Goal: Browse casually: Explore the website without a specific task or goal

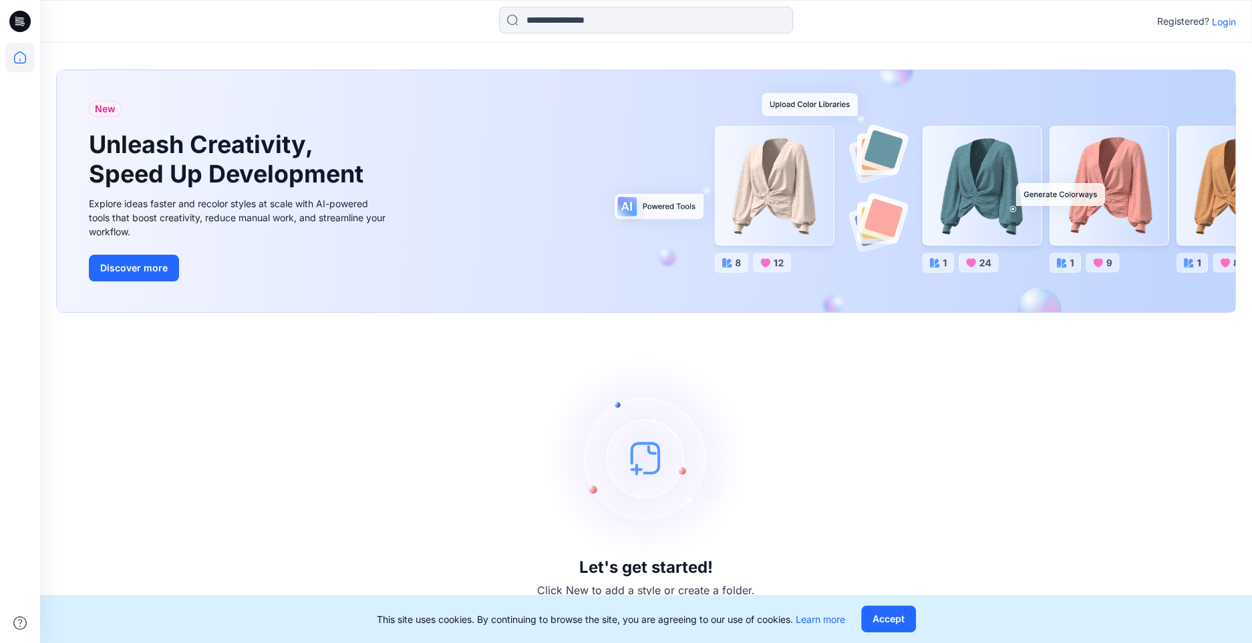
click at [1223, 18] on p "Login" at bounding box center [1224, 22] width 24 height 14
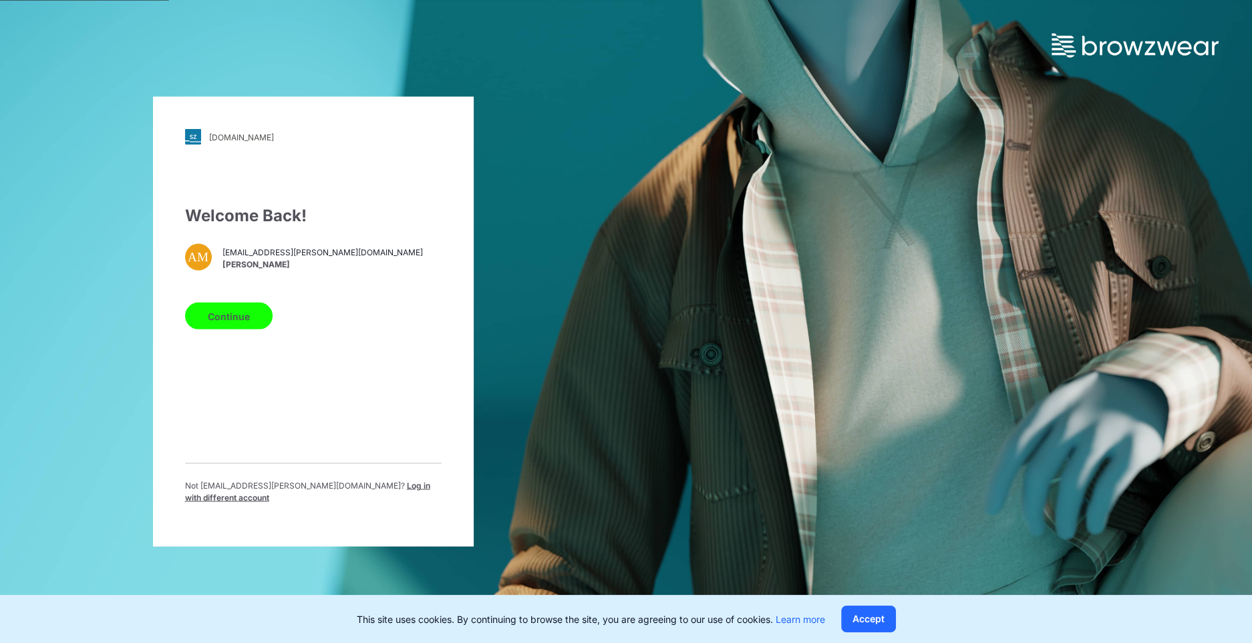
click at [216, 319] on button "Continue" at bounding box center [228, 316] width 87 height 27
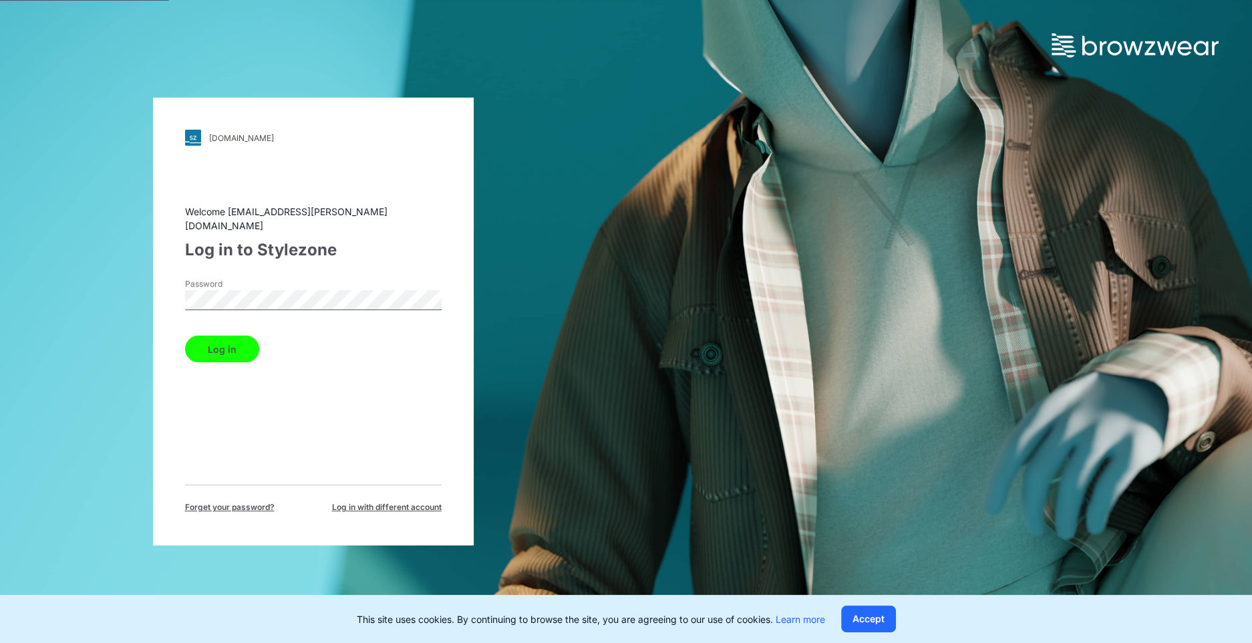
click at [212, 339] on button "Log in" at bounding box center [222, 348] width 74 height 27
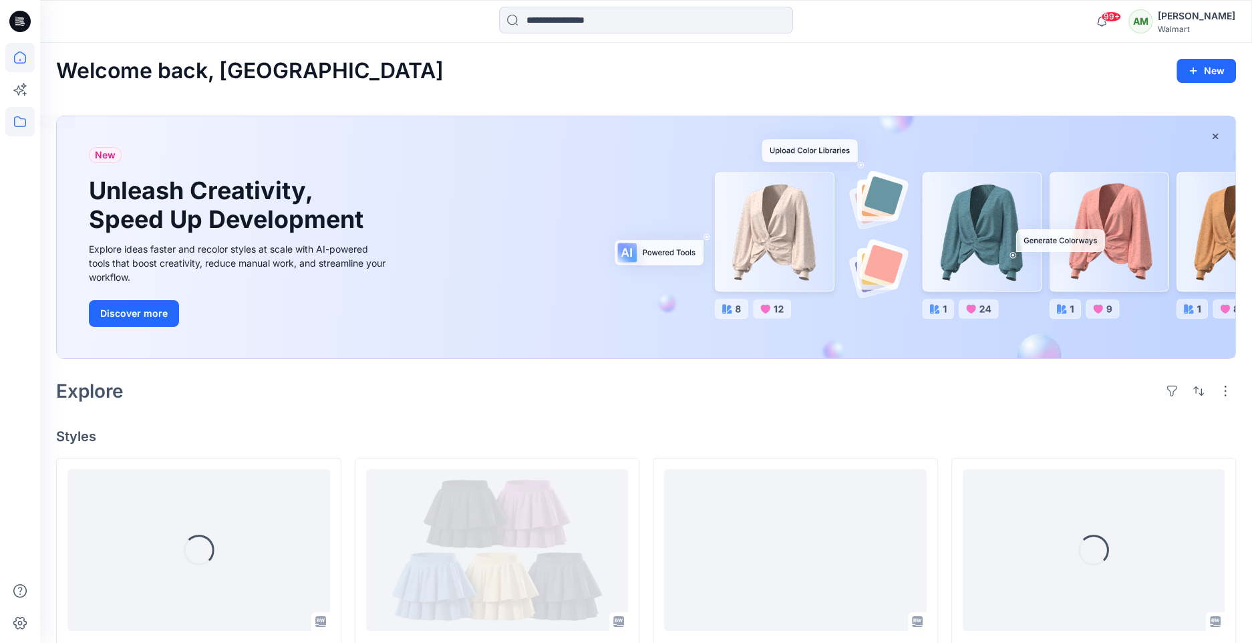
click at [12, 122] on icon at bounding box center [19, 121] width 29 height 29
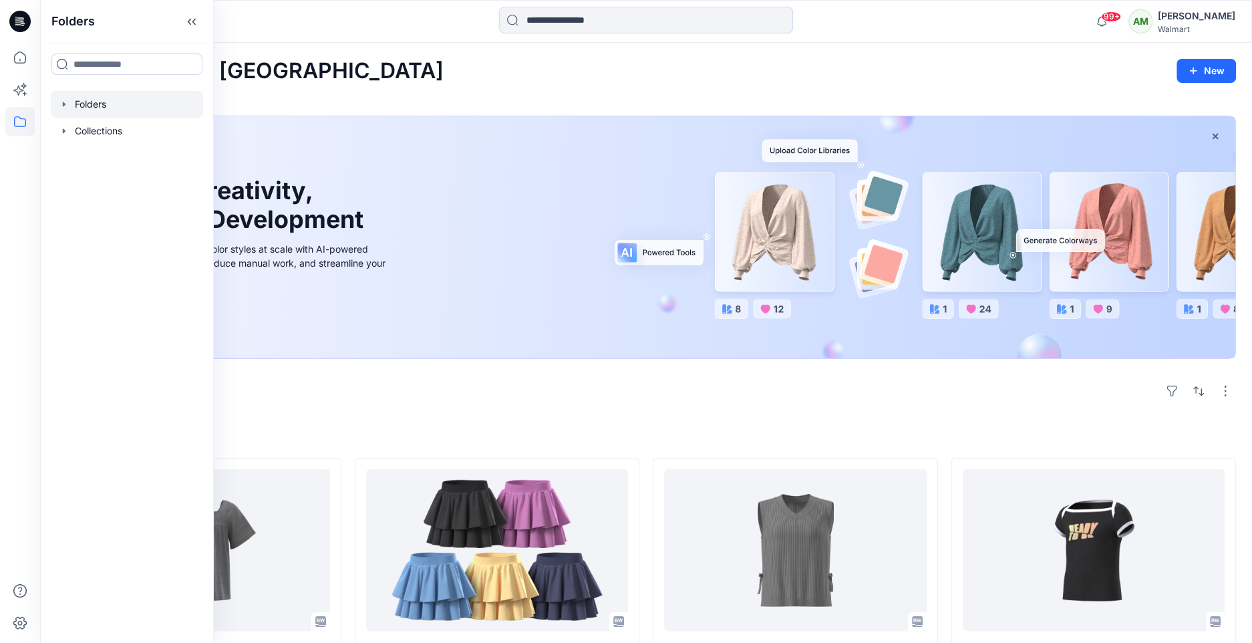
click at [63, 102] on icon "button" at bounding box center [64, 104] width 11 height 11
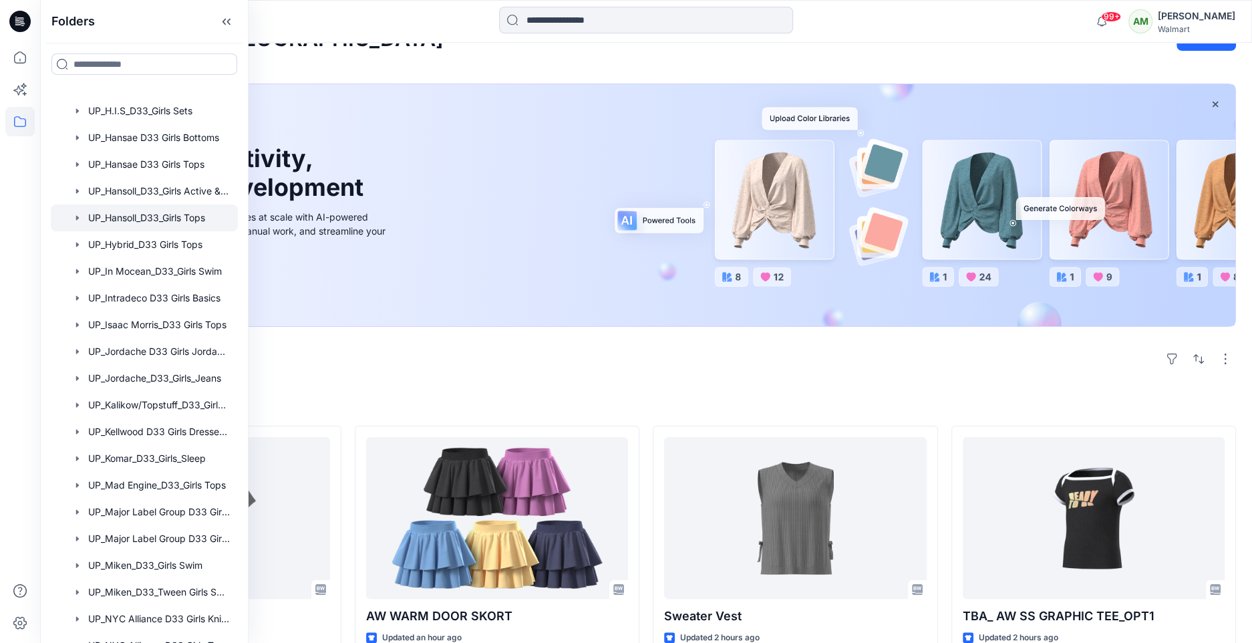
scroll to position [1073, 0]
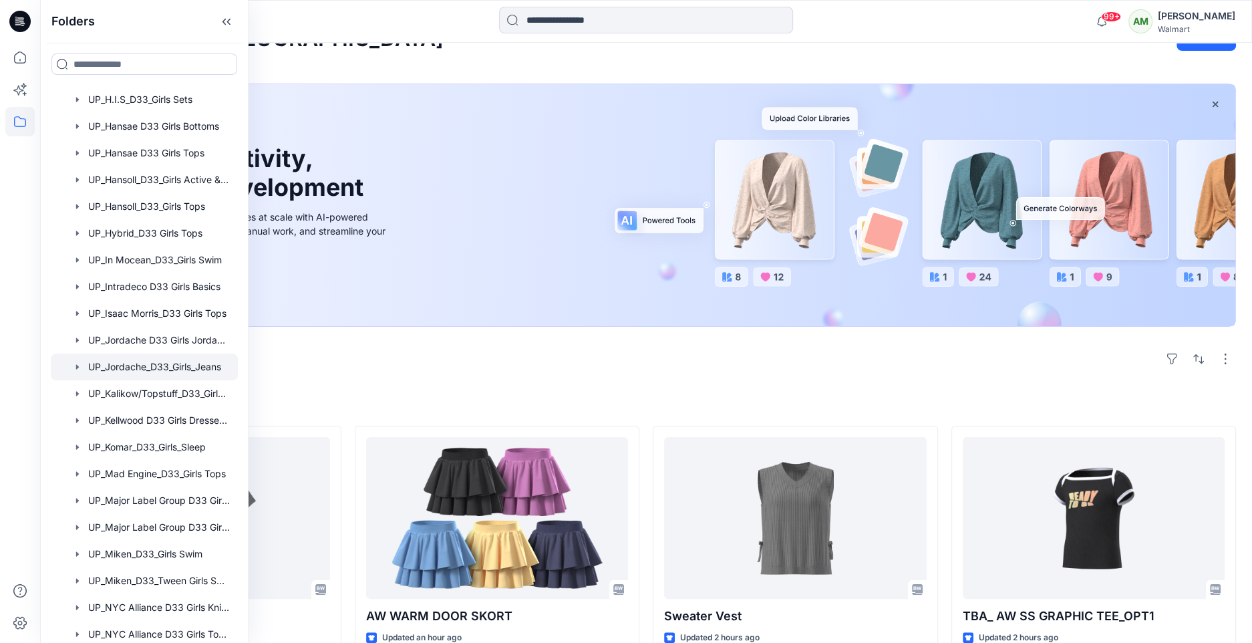
click at [169, 364] on div at bounding box center [144, 366] width 187 height 27
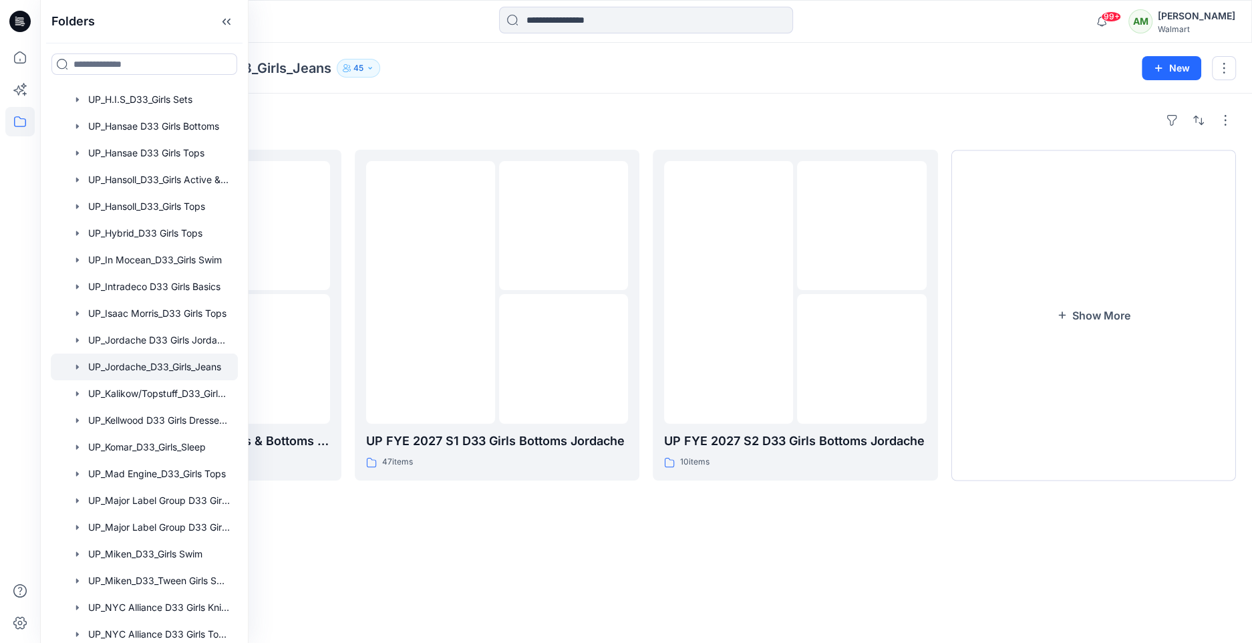
click at [479, 70] on div "Folders UP_Jordache_D33_Girls_Jeans 45" at bounding box center [593, 68] width 1075 height 19
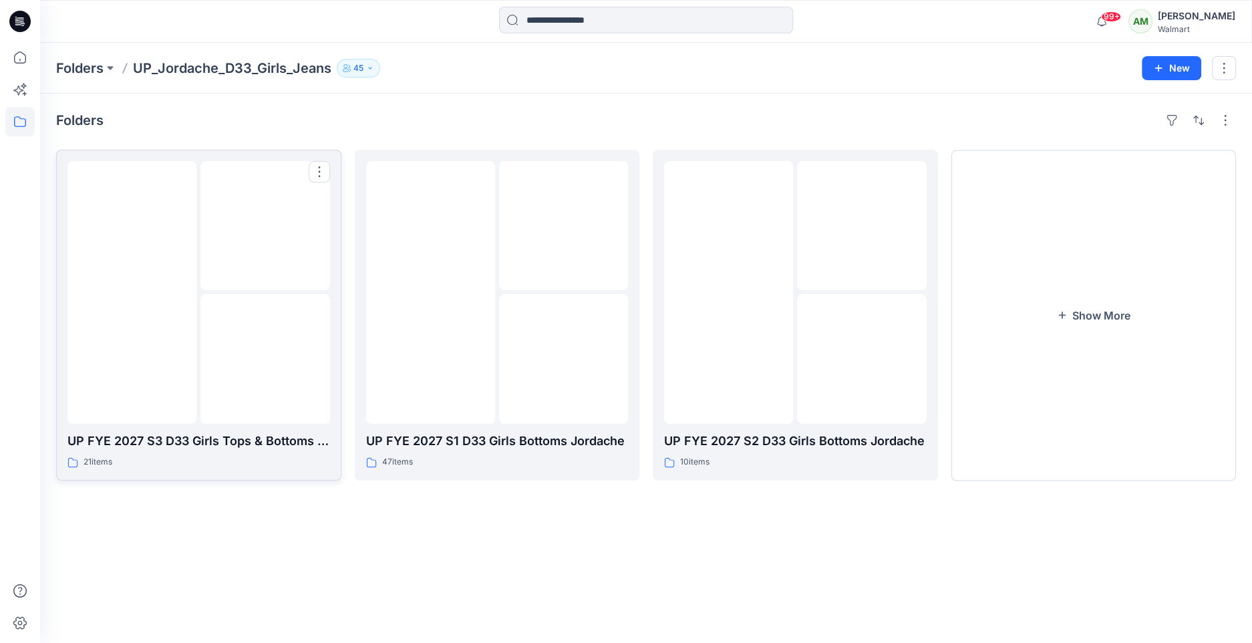
click at [265, 359] on img at bounding box center [265, 359] width 0 height 0
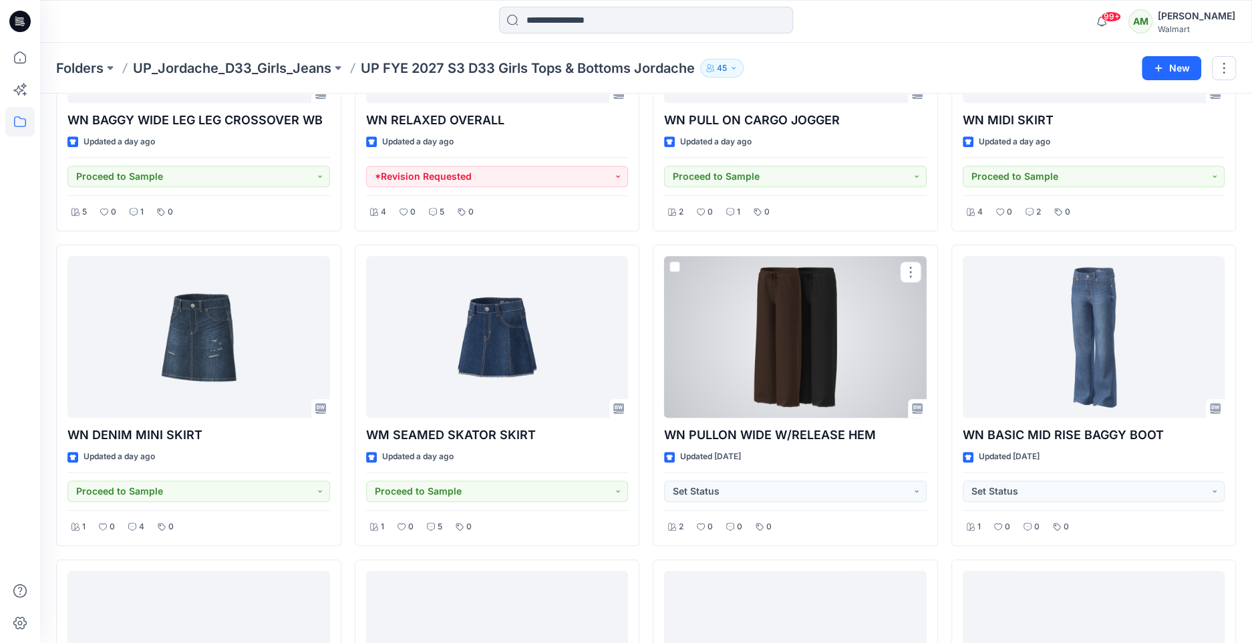
scroll to position [1059, 0]
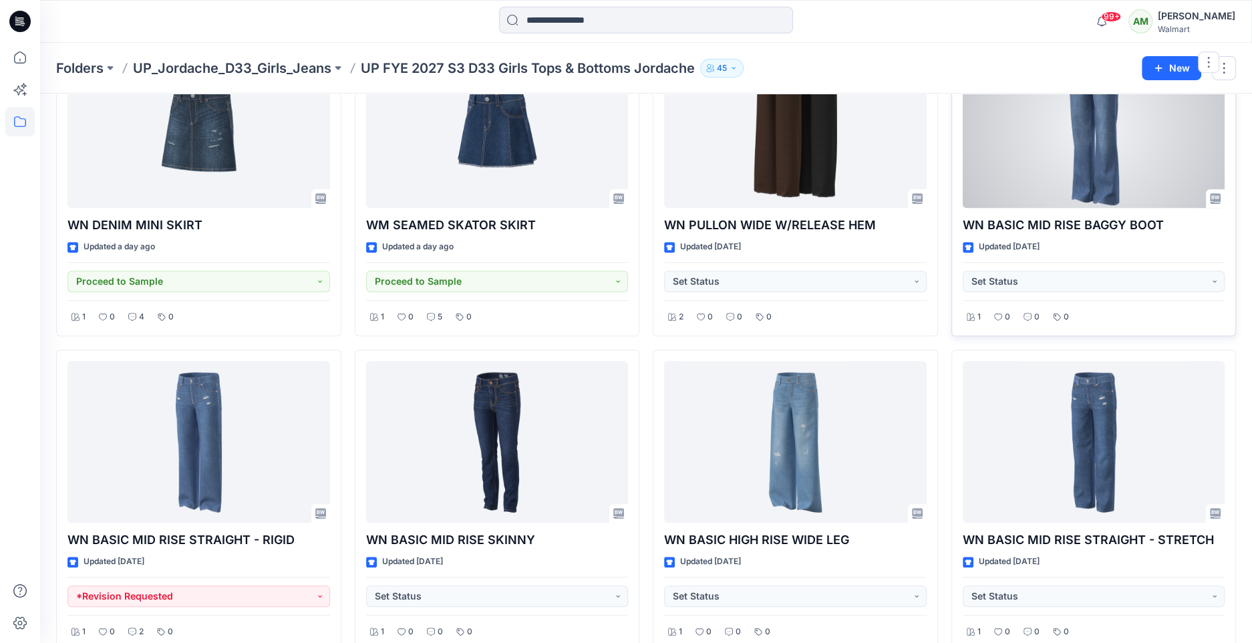
click at [1118, 134] on div at bounding box center [1093, 127] width 262 height 162
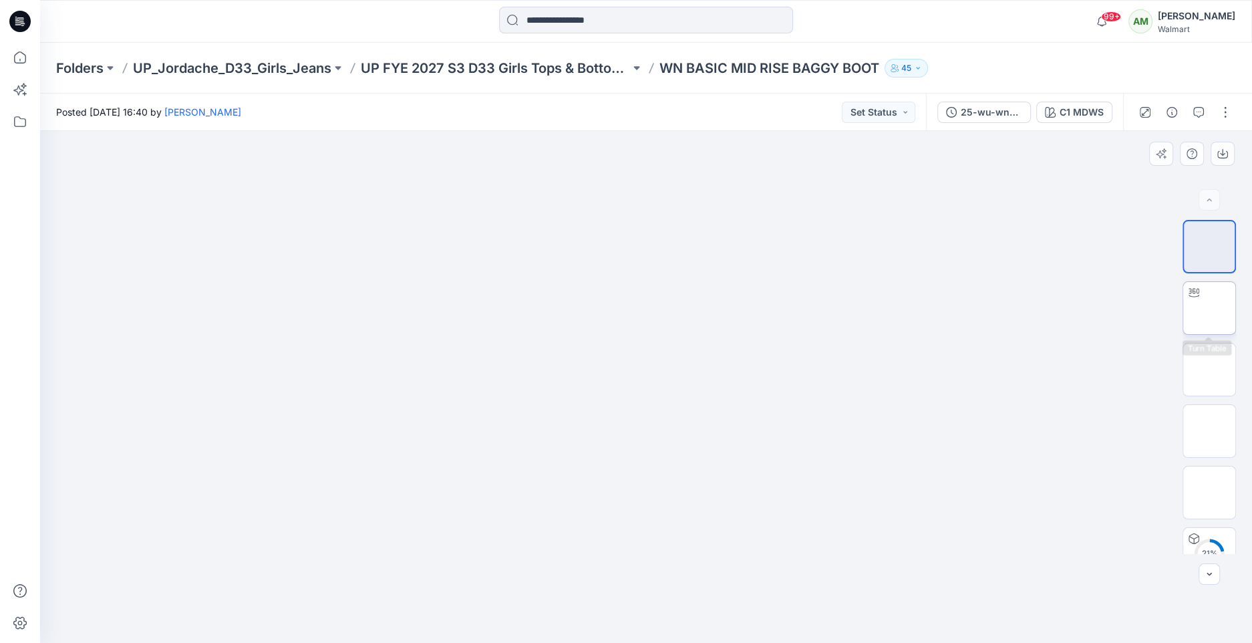
click at [1209, 308] on img at bounding box center [1209, 308] width 0 height 0
drag, startPoint x: 646, startPoint y: 628, endPoint x: 860, endPoint y: 591, distance: 217.5
click at [860, 592] on div at bounding box center [646, 387] width 1212 height 512
click at [466, 590] on icon at bounding box center [466, 587] width 8 height 8
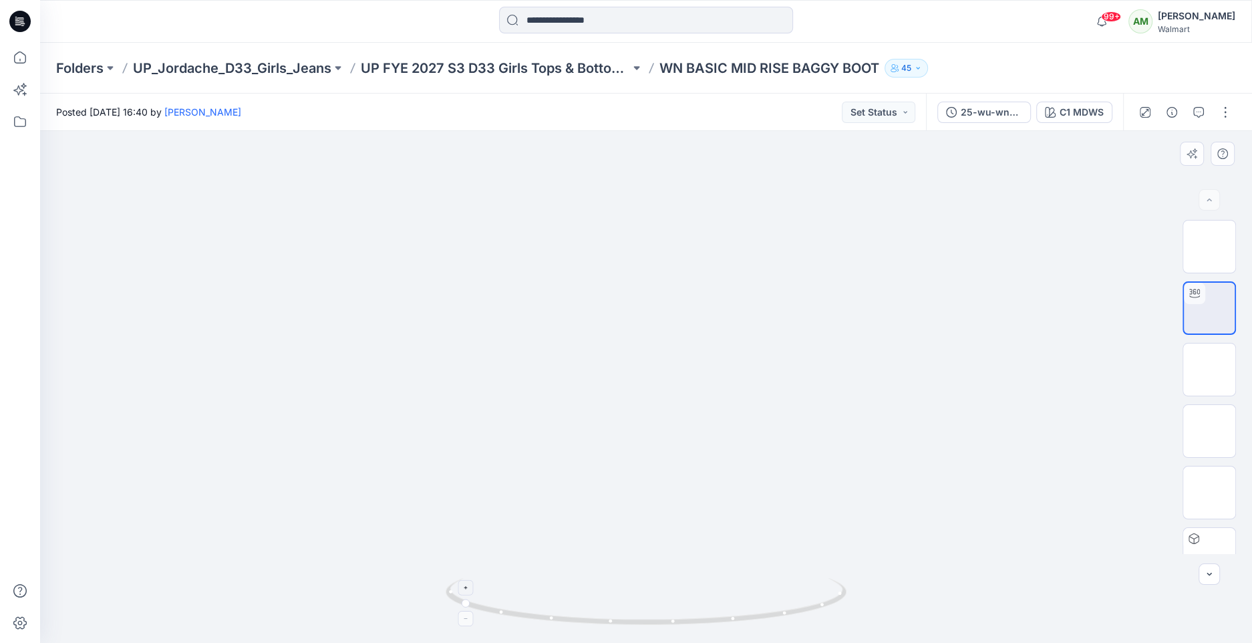
click at [466, 590] on icon at bounding box center [466, 587] width 8 height 8
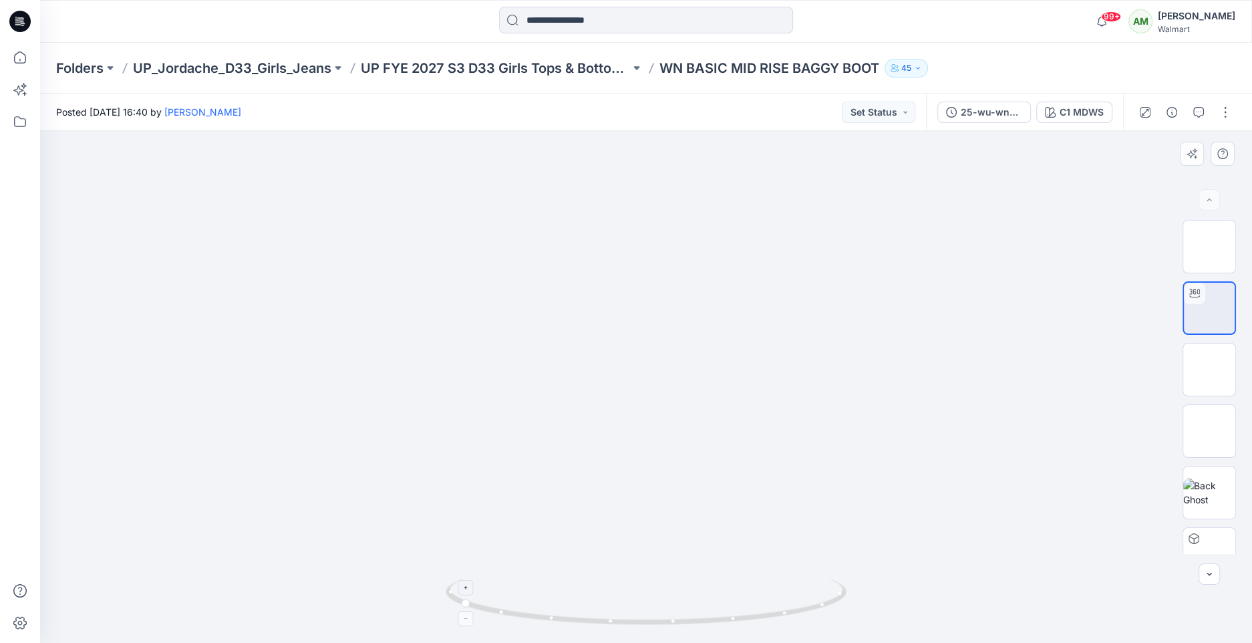
click at [466, 590] on icon at bounding box center [466, 587] width 8 height 8
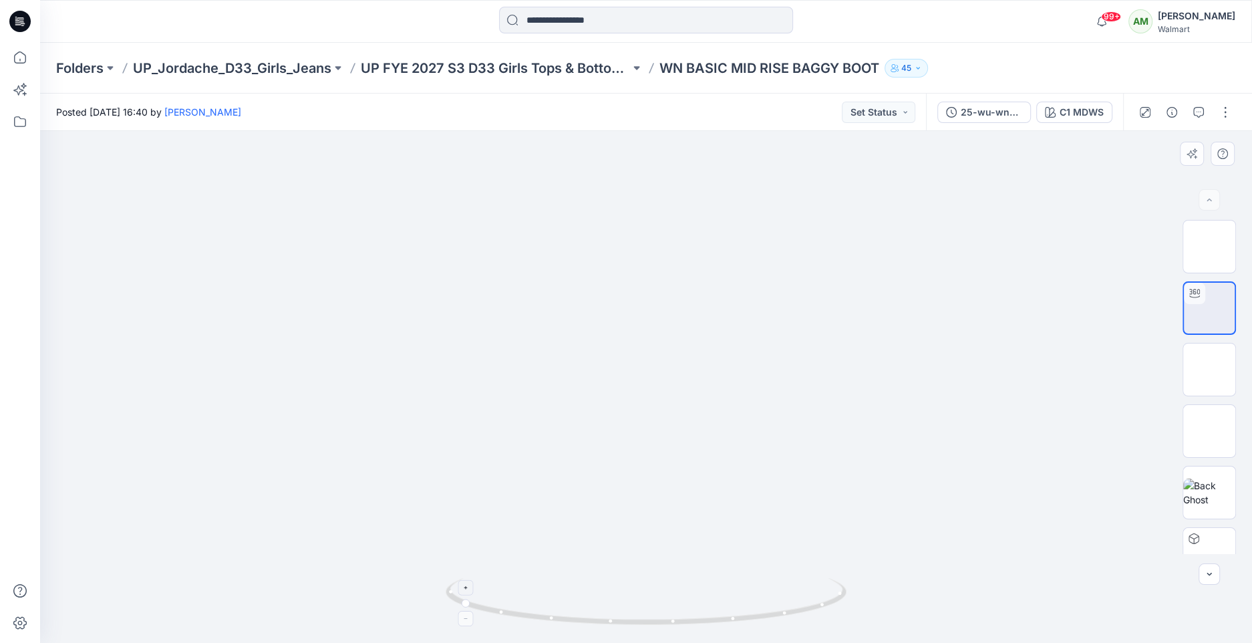
click at [466, 590] on icon at bounding box center [466, 587] width 8 height 8
drag, startPoint x: 667, startPoint y: 553, endPoint x: 699, endPoint y: 524, distance: 43.5
drag, startPoint x: 464, startPoint y: 606, endPoint x: 532, endPoint y: 606, distance: 68.1
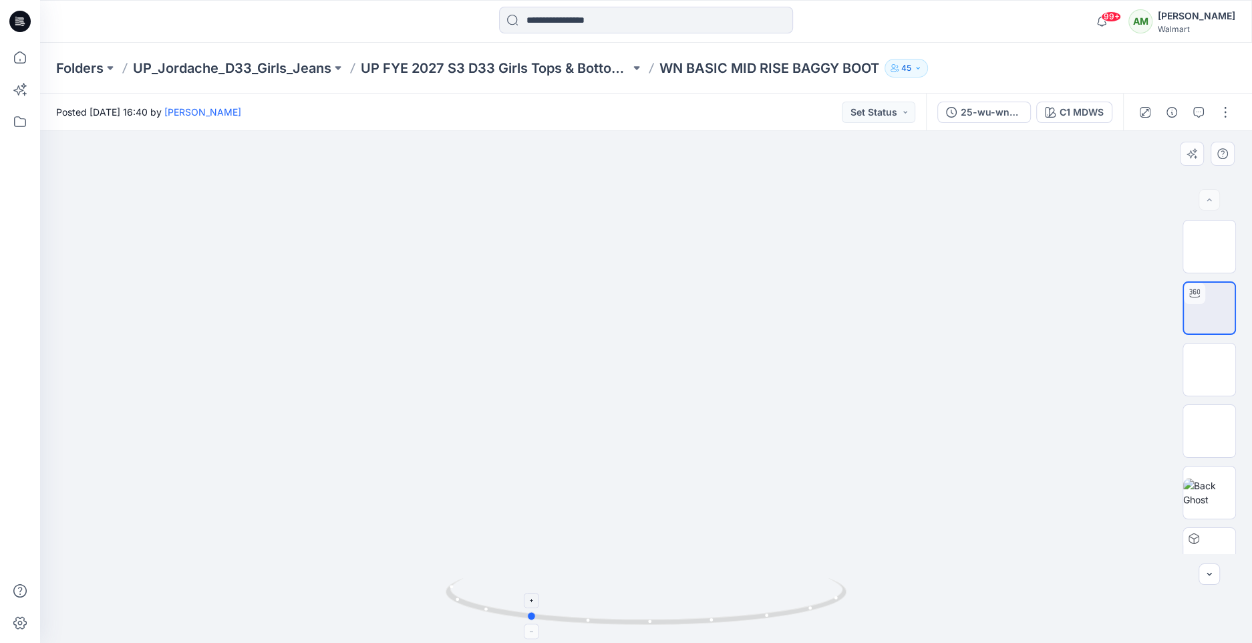
click at [532, 606] on icon at bounding box center [648, 603] width 404 height 50
click at [534, 601] on icon at bounding box center [532, 600] width 8 height 8
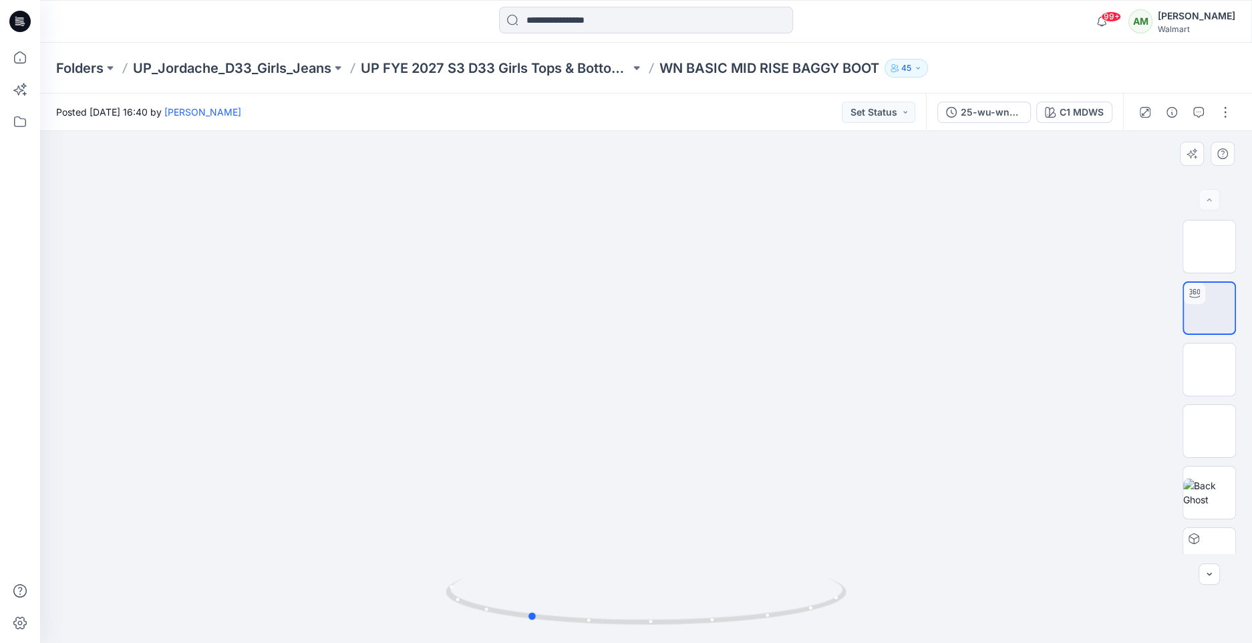
drag, startPoint x: 736, startPoint y: 586, endPoint x: 738, endPoint y: 520, distance: 66.2
click at [738, 520] on div at bounding box center [646, 387] width 1212 height 512
drag, startPoint x: 738, startPoint y: 502, endPoint x: 737, endPoint y: 411, distance: 91.5
